Goal: Task Accomplishment & Management: Manage account settings

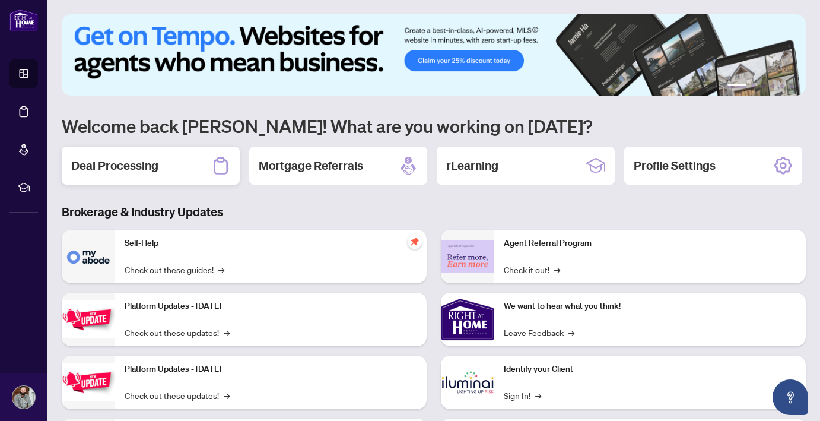
click at [205, 153] on div "Deal Processing" at bounding box center [151, 166] width 178 height 38
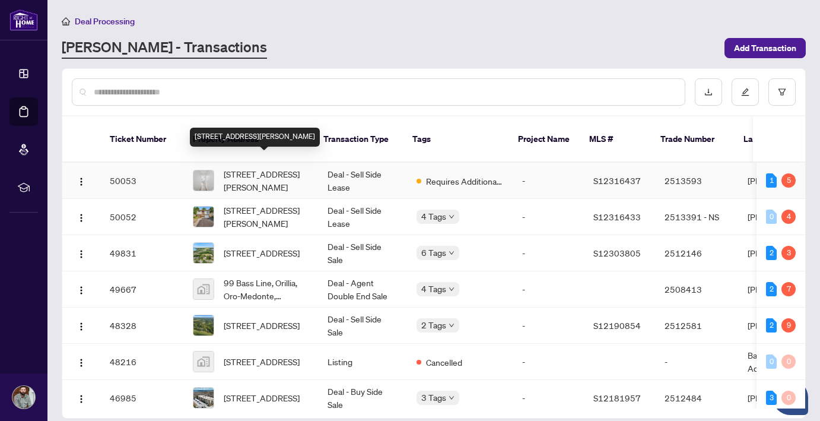
click at [270, 177] on span "[STREET_ADDRESS][PERSON_NAME]" at bounding box center [266, 180] width 85 height 26
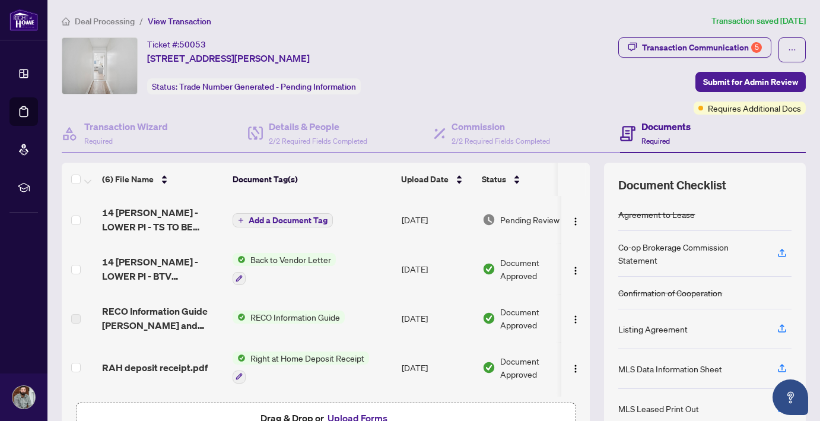
scroll to position [97, 0]
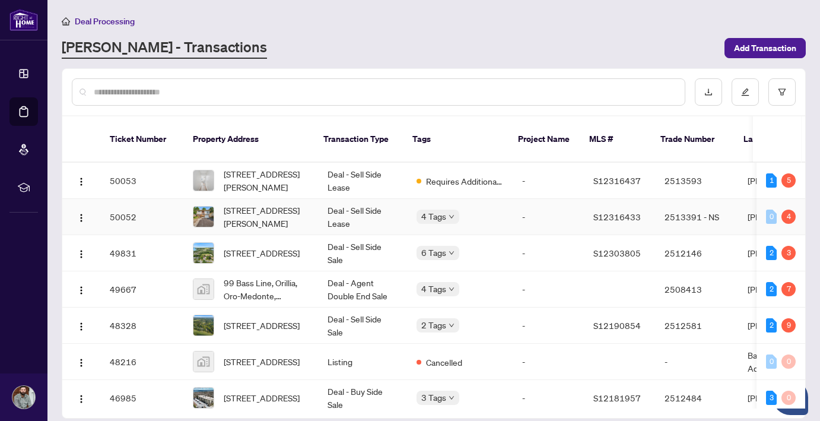
click at [264, 205] on span "[STREET_ADDRESS][PERSON_NAME]" at bounding box center [266, 216] width 85 height 26
